Goal: Task Accomplishment & Management: Manage account settings

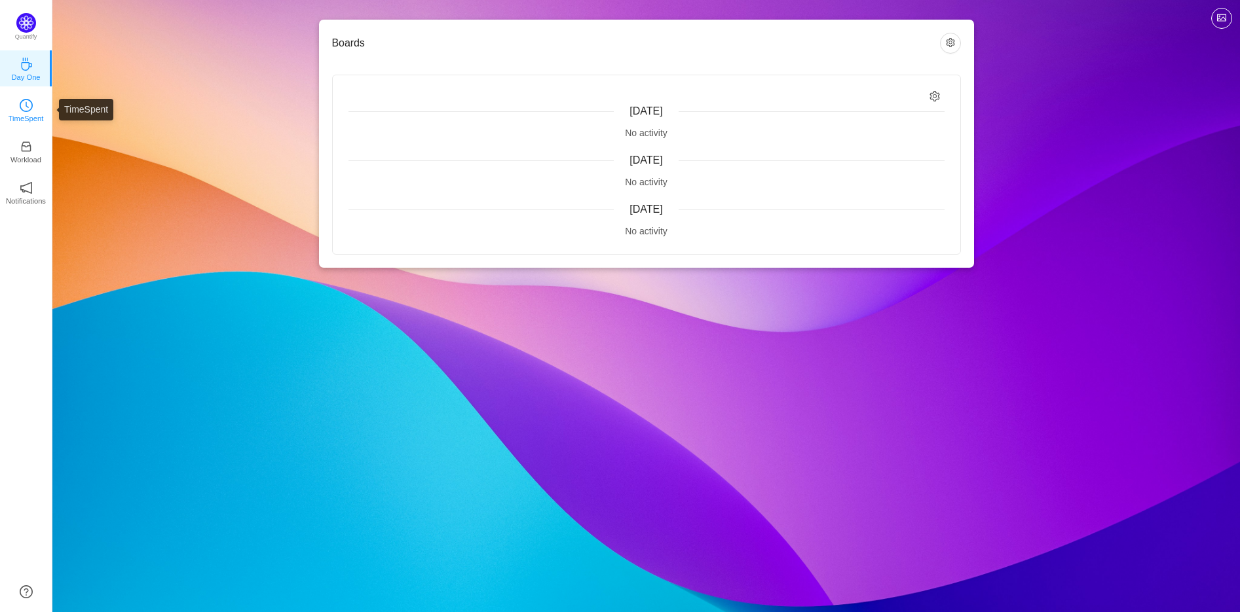
click at [29, 117] on p "TimeSpent" at bounding box center [26, 119] width 35 height 12
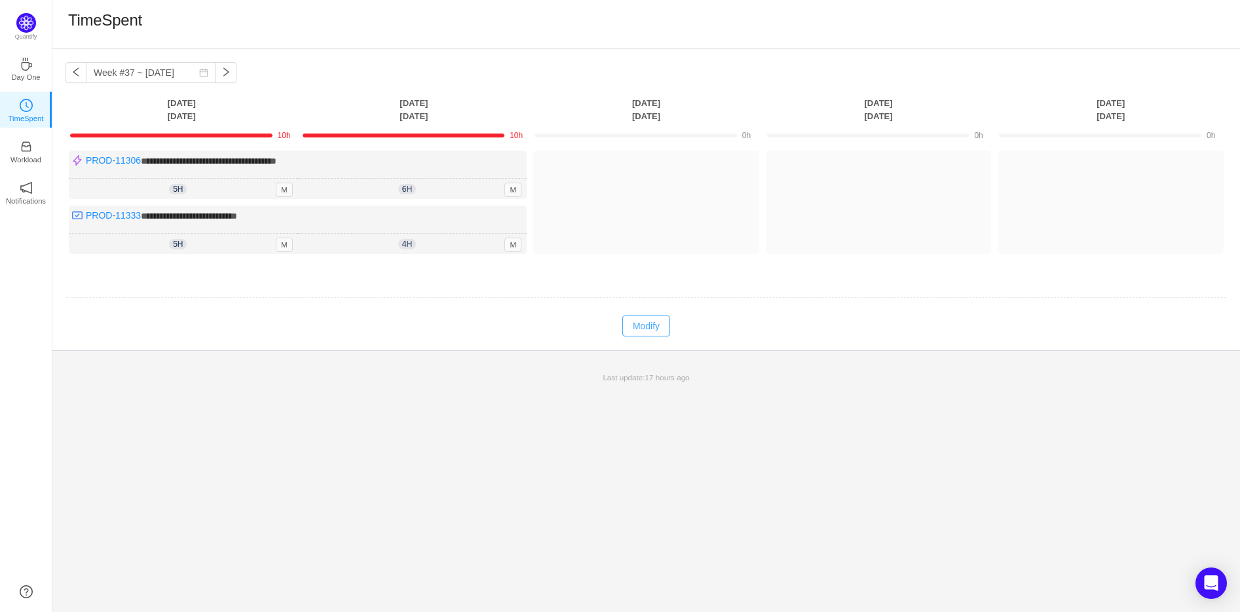
click at [644, 326] on button "Modify" at bounding box center [646, 326] width 48 height 21
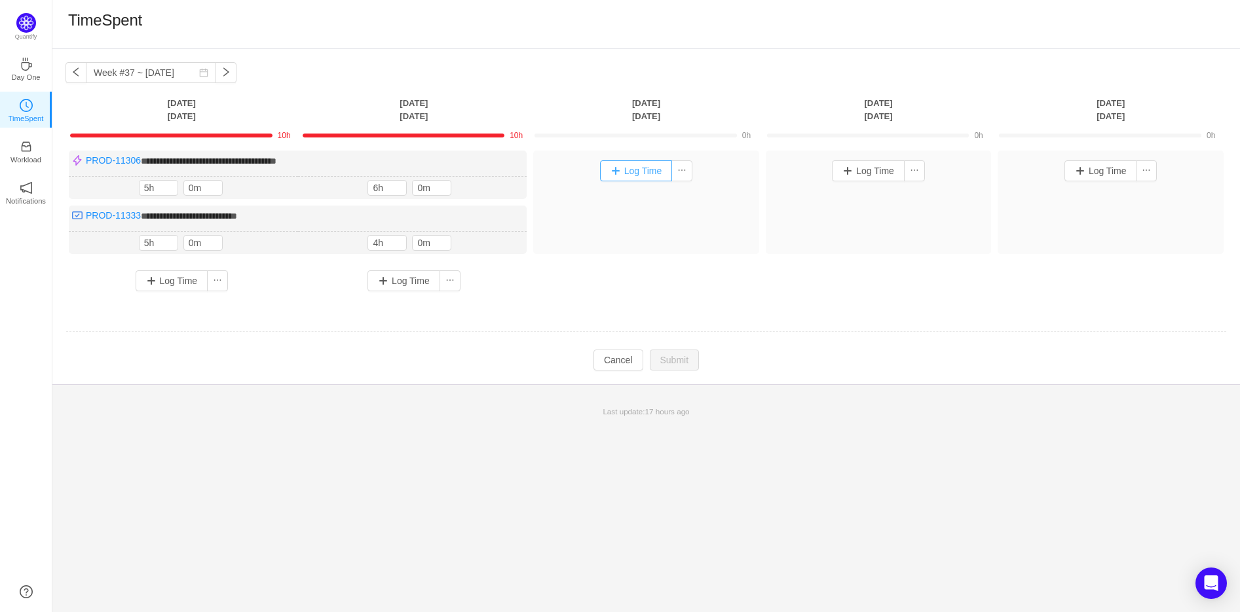
click at [644, 172] on button "Log Time" at bounding box center [636, 170] width 73 height 21
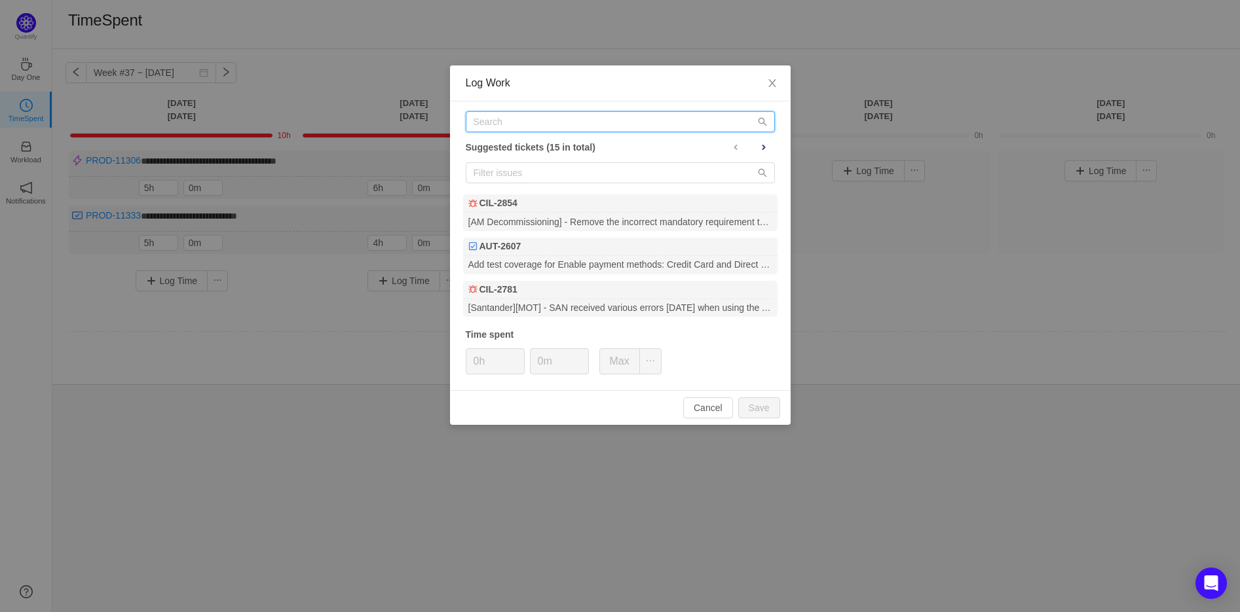
click at [548, 115] on input "text" at bounding box center [620, 121] width 309 height 21
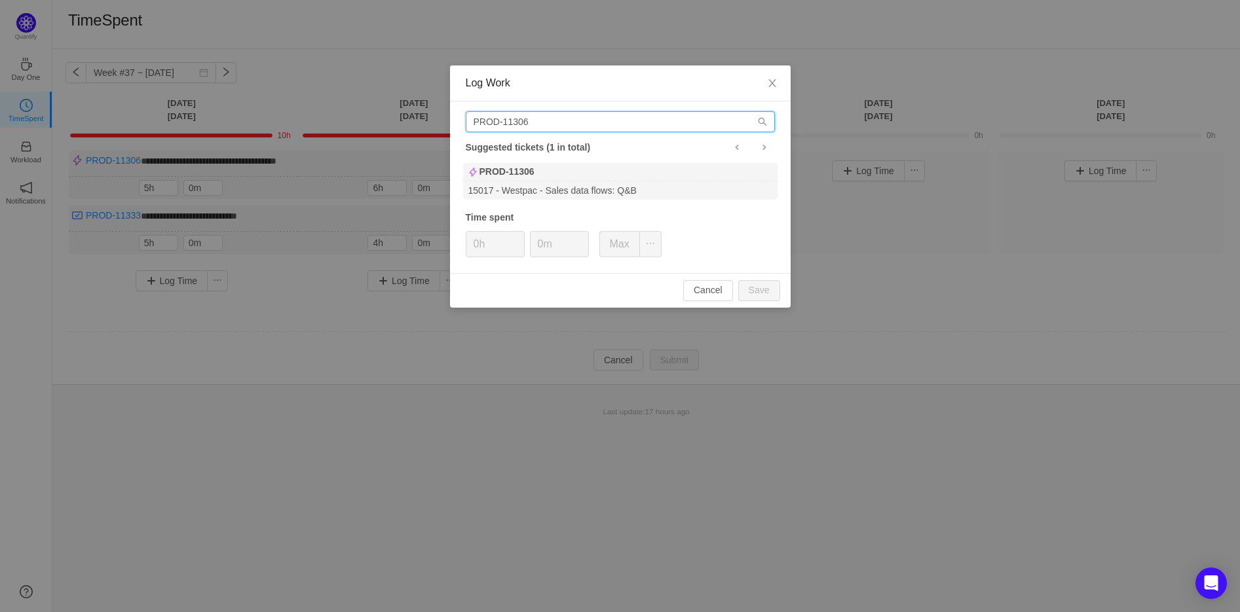
type input "PROD-11306"
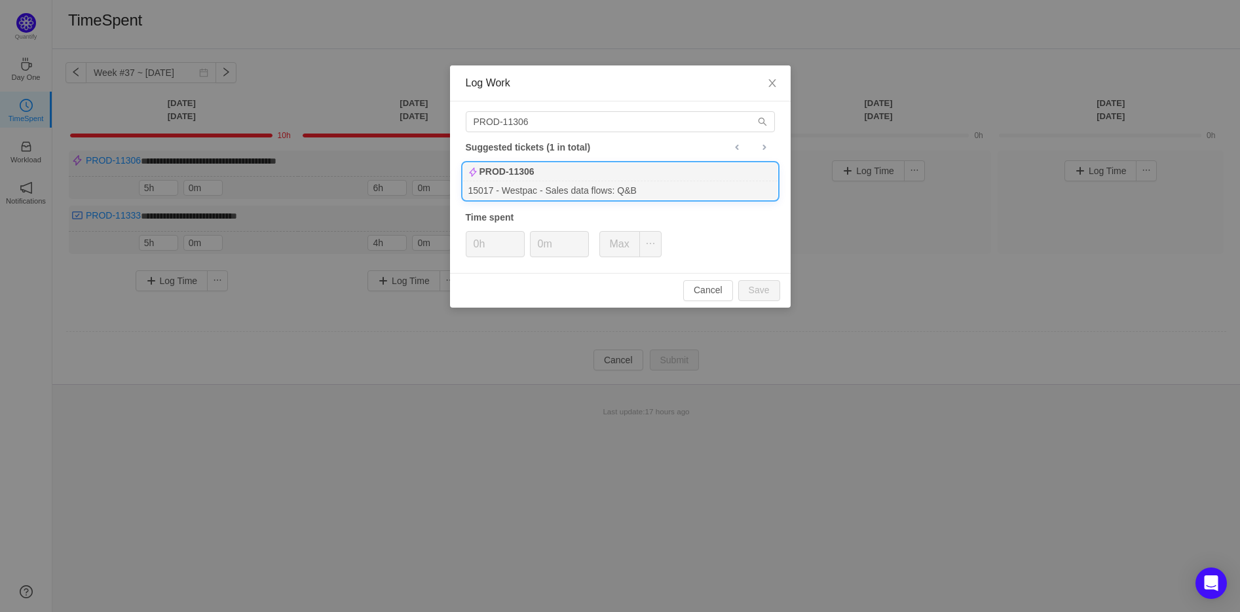
drag, startPoint x: 551, startPoint y: 163, endPoint x: 547, endPoint y: 176, distance: 12.9
click at [547, 176] on div "PROD-11306" at bounding box center [620, 172] width 314 height 18
click at [520, 236] on span "Increase Value" at bounding box center [517, 239] width 14 height 15
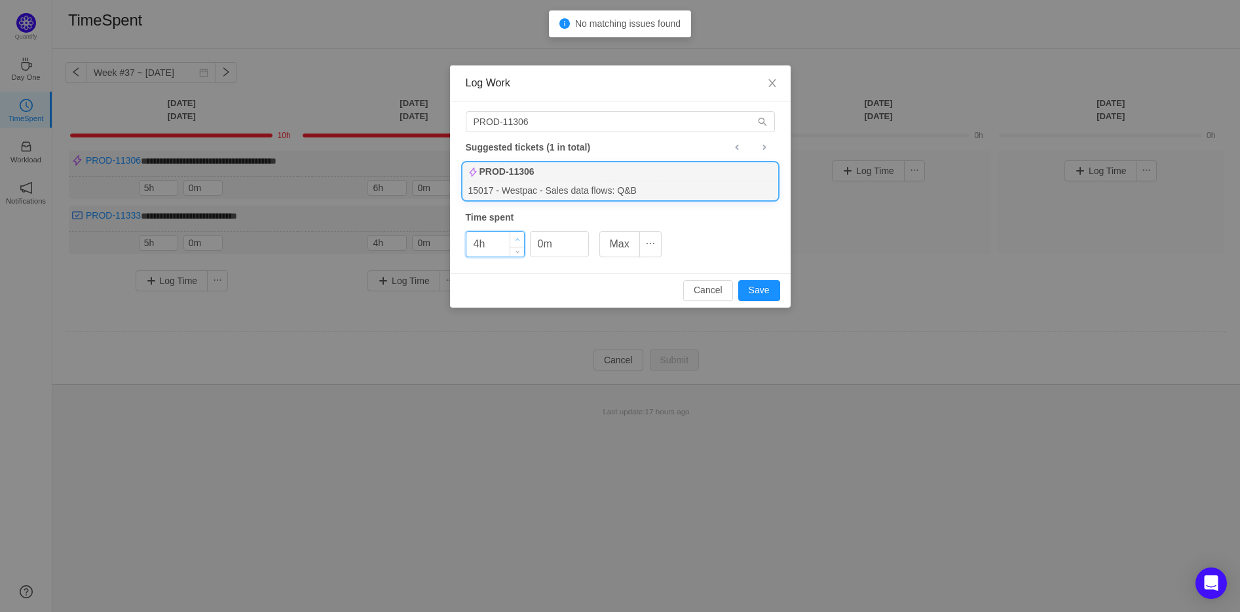
click at [520, 236] on span "Increase Value" at bounding box center [517, 239] width 14 height 15
click at [519, 251] on span "Decrease Value" at bounding box center [517, 249] width 14 height 15
click at [762, 287] on button "Save" at bounding box center [759, 290] width 42 height 21
type input "0h"
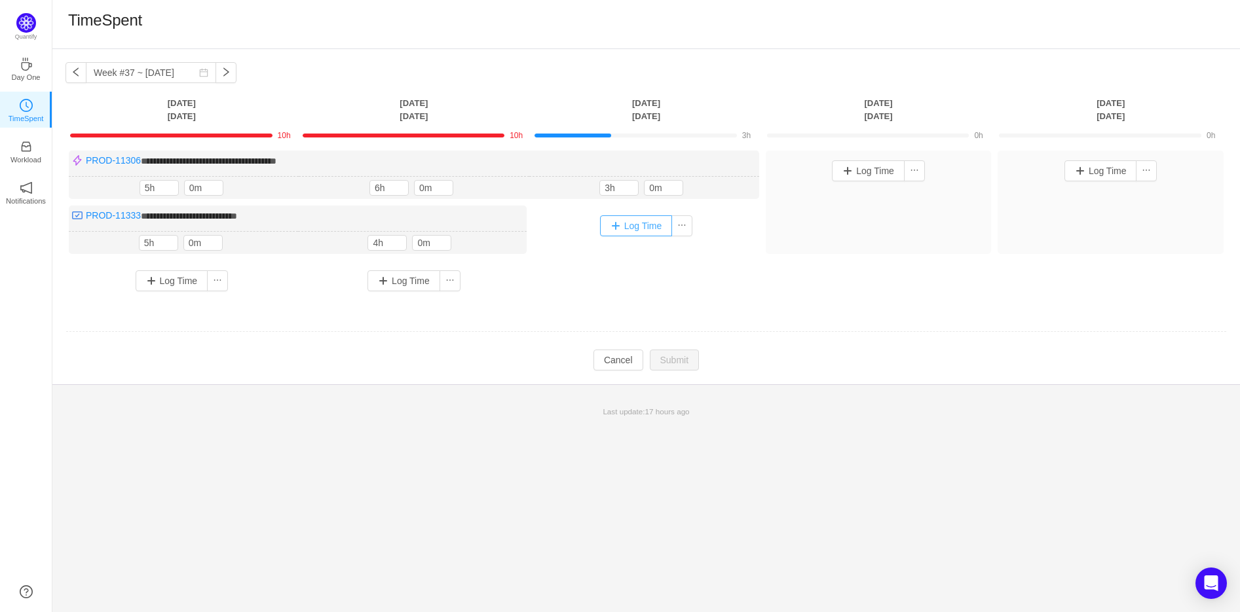
click at [620, 227] on button "Log Time" at bounding box center [636, 225] width 73 height 21
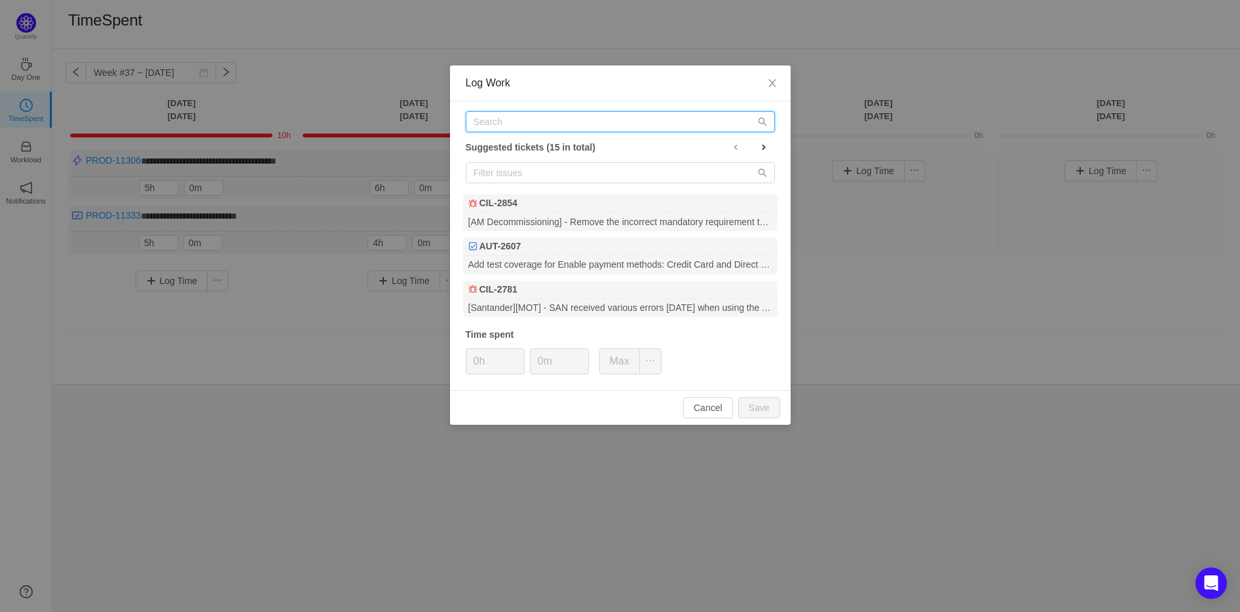
click at [519, 124] on input "text" at bounding box center [620, 121] width 309 height 21
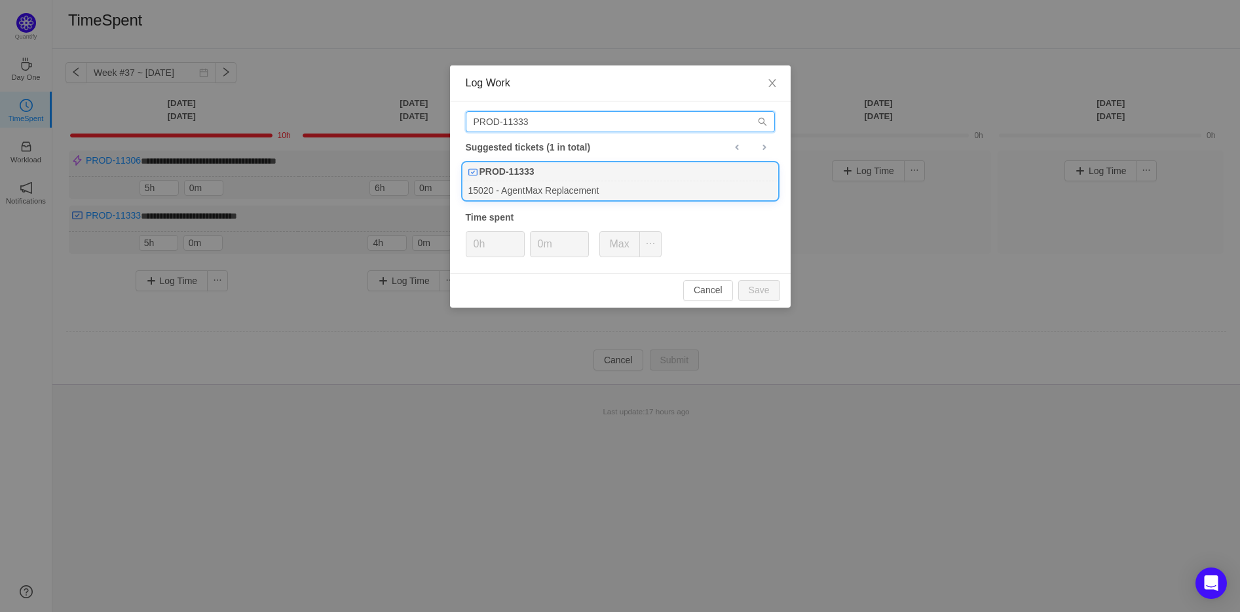
type input "PROD-11333"
click at [516, 184] on div "15020 - AgentMax Replacement" at bounding box center [620, 190] width 314 height 18
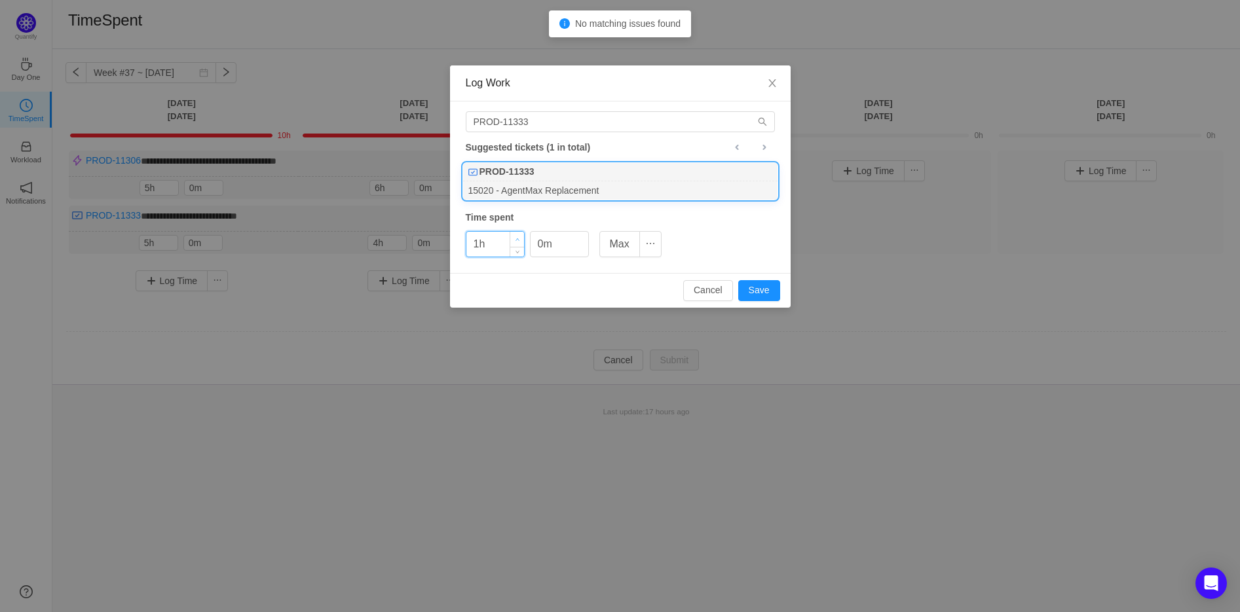
click at [519, 238] on icon "icon: up" at bounding box center [517, 240] width 5 height 5
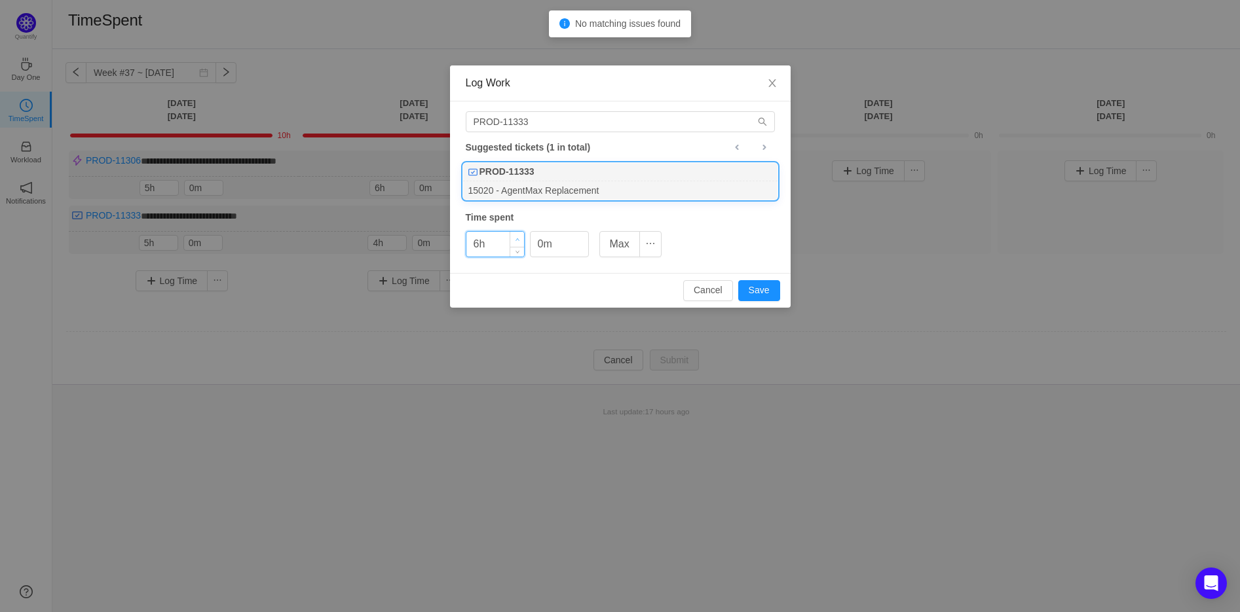
click at [519, 238] on icon "icon: up" at bounding box center [517, 240] width 5 height 5
click at [764, 291] on button "Save" at bounding box center [759, 290] width 42 height 21
type input "0h"
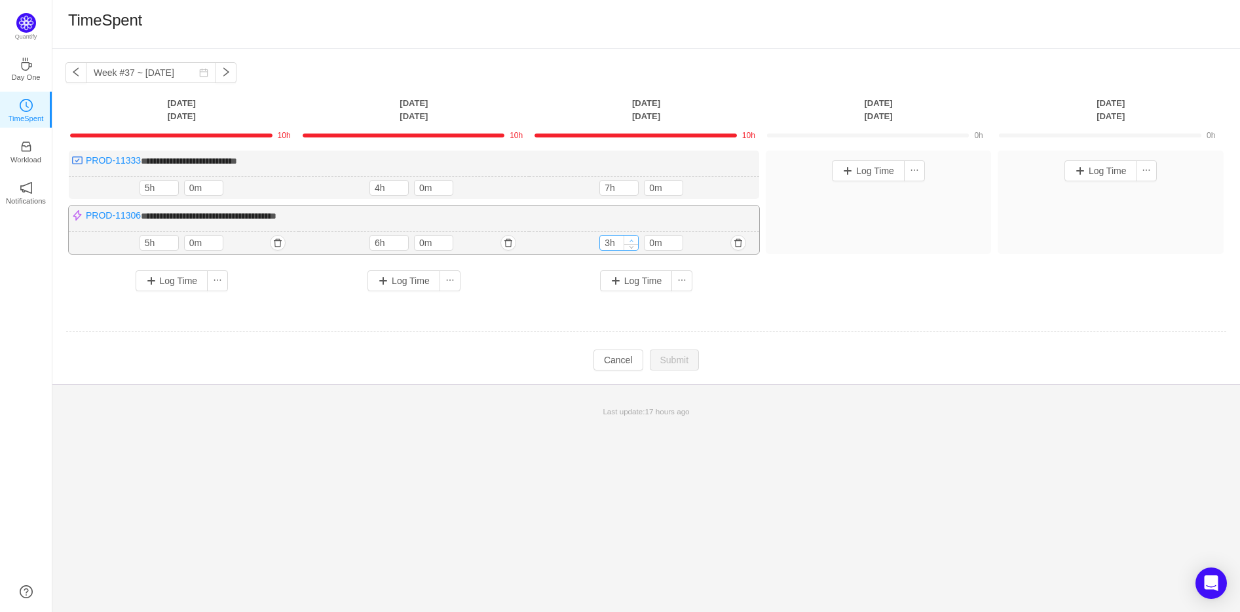
type input "4h"
click at [633, 238] on span "Increase Value" at bounding box center [631, 240] width 14 height 9
click at [824, 356] on td "Modify Cancel Submit" at bounding box center [645, 361] width 1161 height 22
click at [681, 356] on button "Submit" at bounding box center [675, 361] width 50 height 21
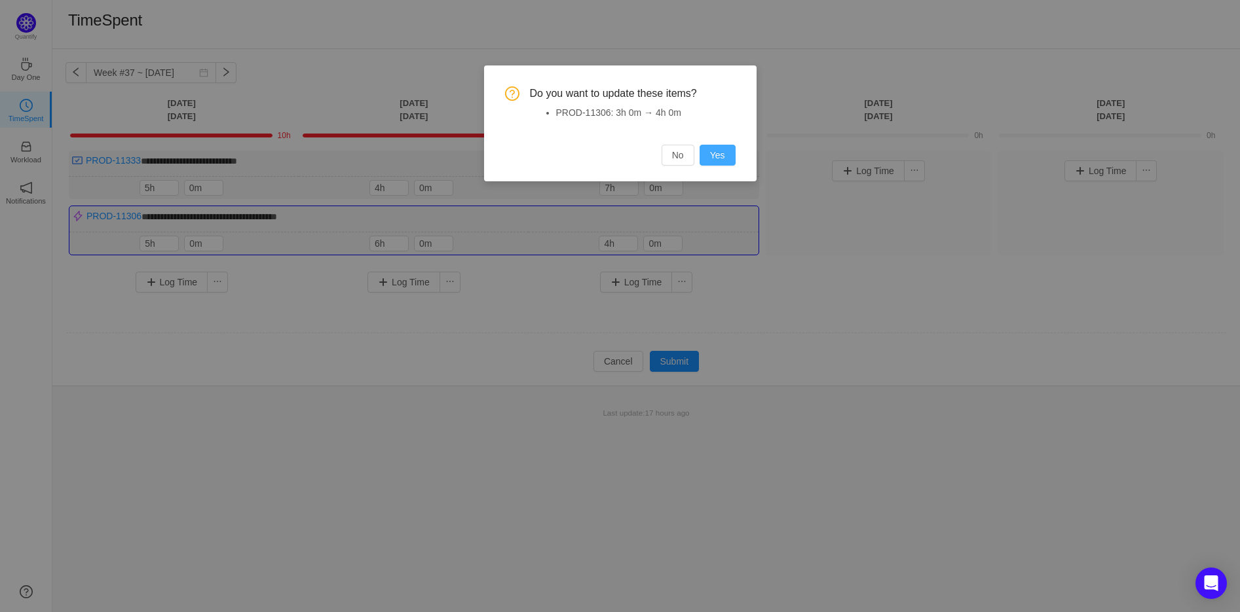
click at [723, 150] on button "Yes" at bounding box center [717, 155] width 36 height 21
